Goal: Navigation & Orientation: Find specific page/section

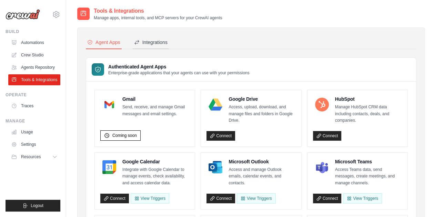
click at [147, 42] on div "Integrations" at bounding box center [150, 42] width 33 height 7
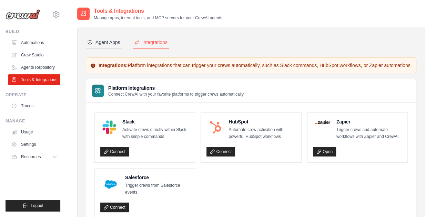
click at [109, 44] on div "Agent Apps" at bounding box center [103, 42] width 33 height 7
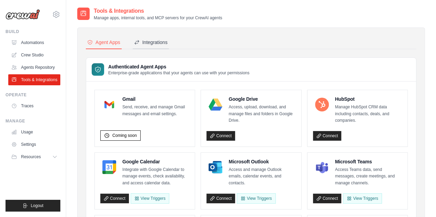
click at [152, 45] on div "Integrations" at bounding box center [150, 42] width 33 height 7
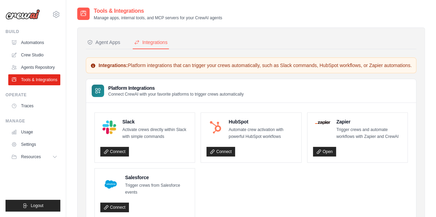
click at [50, 13] on div "kartik.sangani@ab-inbev.com AB InBev - GHQ Jet Skis Training - CrewAI Settings" at bounding box center [33, 11] width 55 height 22
click at [53, 14] on icon at bounding box center [56, 14] width 6 height 6
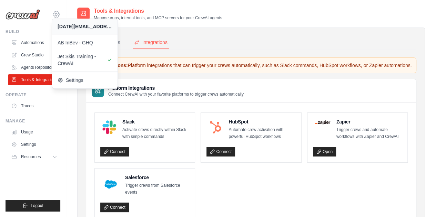
click at [53, 14] on icon at bounding box center [56, 14] width 6 height 6
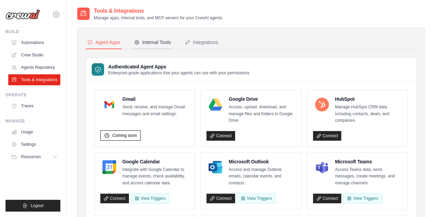
click at [147, 40] on div "Internal Tools" at bounding box center [152, 42] width 37 height 7
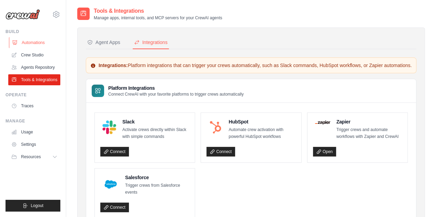
click at [23, 41] on link "Automations" at bounding box center [35, 42] width 52 height 11
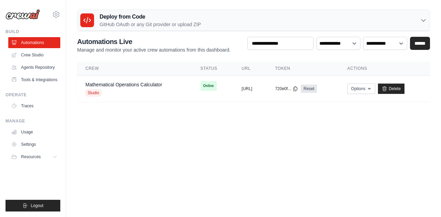
click at [178, 25] on p "GitHub OAuth or any Git provider or upload ZIP" at bounding box center [150, 24] width 101 height 7
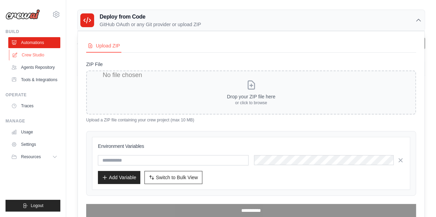
click at [38, 51] on link "Crew Studio" at bounding box center [35, 55] width 52 height 11
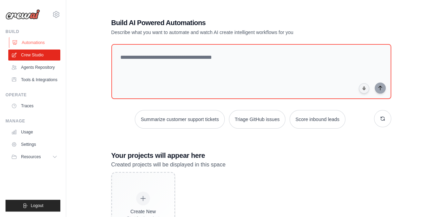
click at [36, 45] on link "Automations" at bounding box center [35, 42] width 52 height 11
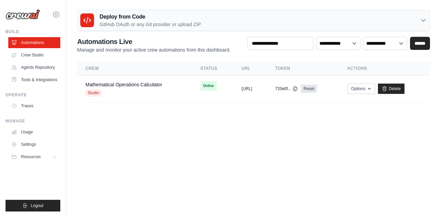
click at [125, 26] on p "GitHub OAuth or any Git provider or upload ZIP" at bounding box center [150, 24] width 101 height 7
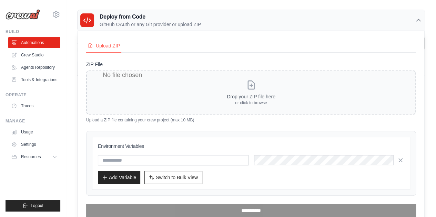
click at [261, 17] on div "Deploy from Code GitHub OAuth or any Git provider or upload ZIP" at bounding box center [251, 20] width 347 height 21
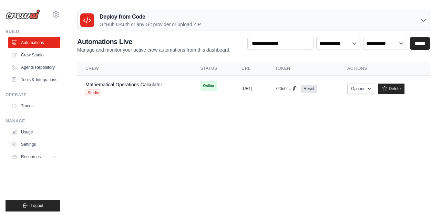
click at [261, 17] on div "Deploy from Code GitHub OAuth or any Git provider or upload ZIP" at bounding box center [254, 20] width 352 height 21
